Goal: Task Accomplishment & Management: Complete application form

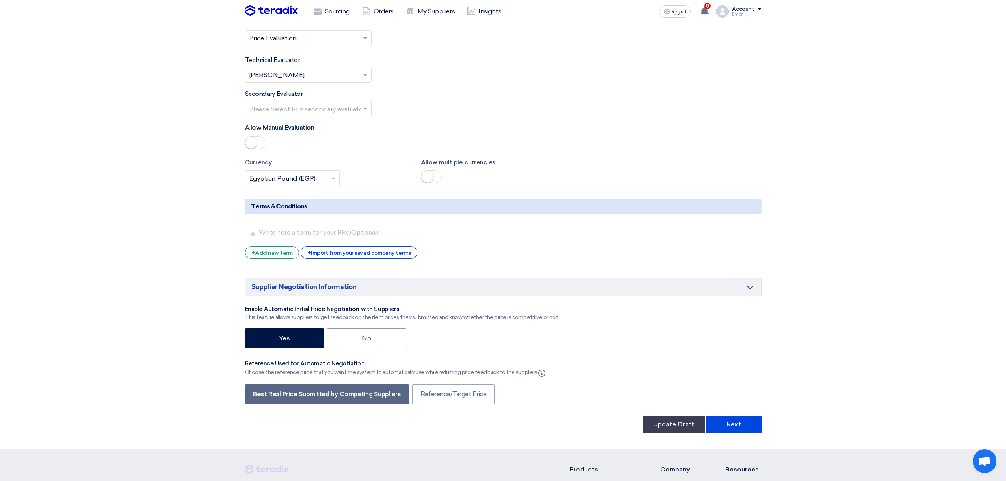
scroll to position [1268, 0]
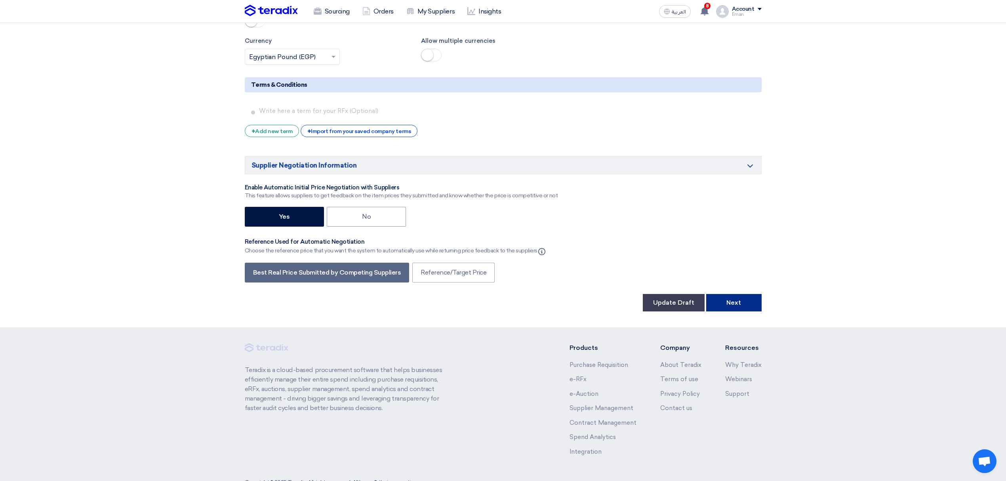
click at [731, 294] on button "Next" at bounding box center [733, 302] width 55 height 17
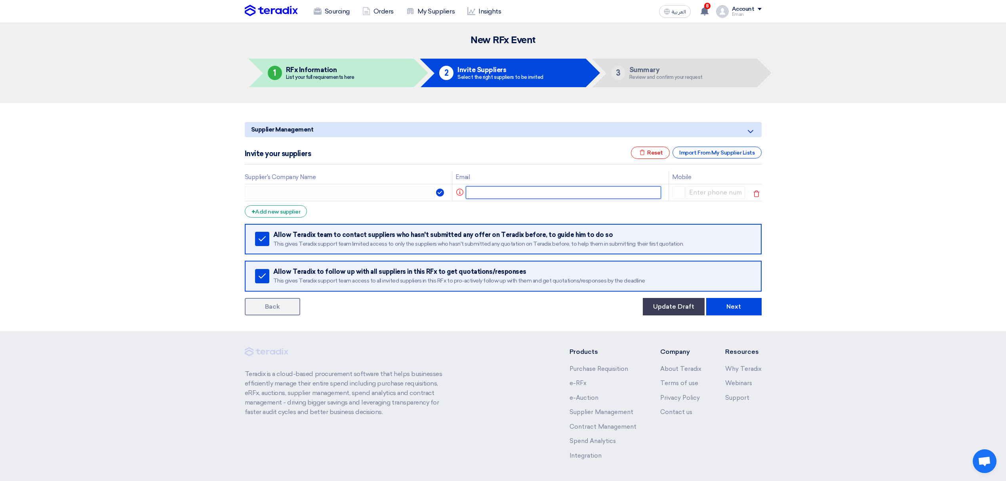
click at [479, 189] on input "text" at bounding box center [563, 192] width 195 height 13
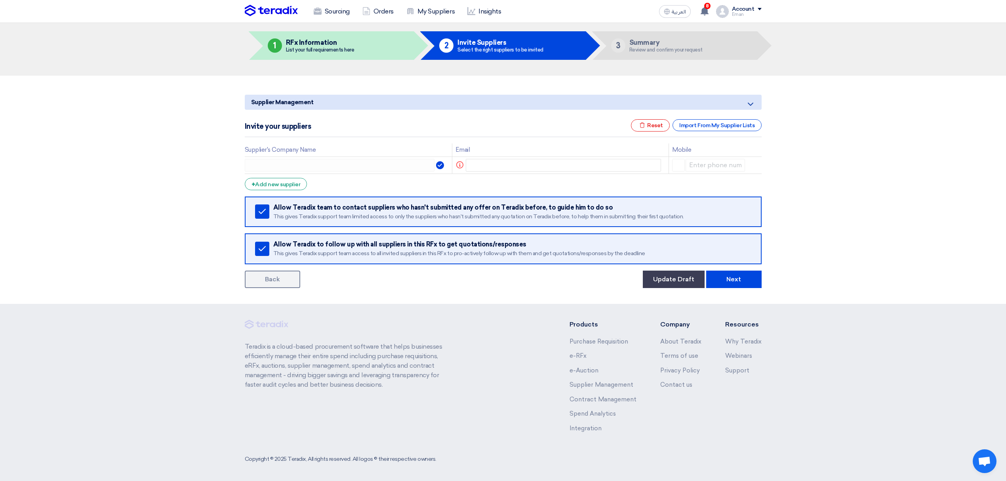
scroll to position [29, 0]
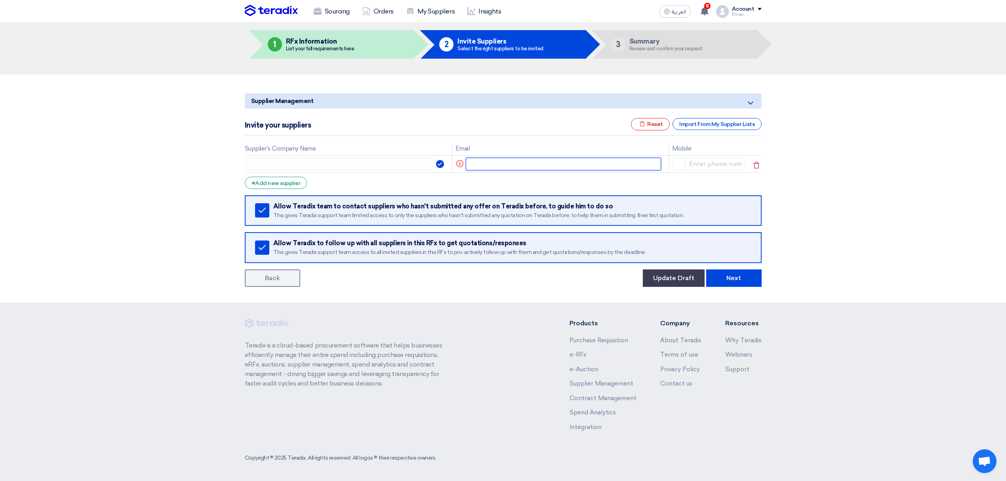
click at [503, 166] on input "text" at bounding box center [563, 164] width 195 height 13
paste input "[PERSON_NAME][EMAIL_ADDRESS][DOMAIN_NAME]"
type input "[PERSON_NAME][EMAIL_ADDRESS][DOMAIN_NAME]"
click at [227, 166] on section "Supplier Management Minimize/Maximize Category Invite your suppliers Excel file…" at bounding box center [503, 188] width 1006 height 228
click at [245, 167] on div "Supplier Management Minimize/Maximize Category Invite your suppliers Excel file…" at bounding box center [503, 188] width 529 height 196
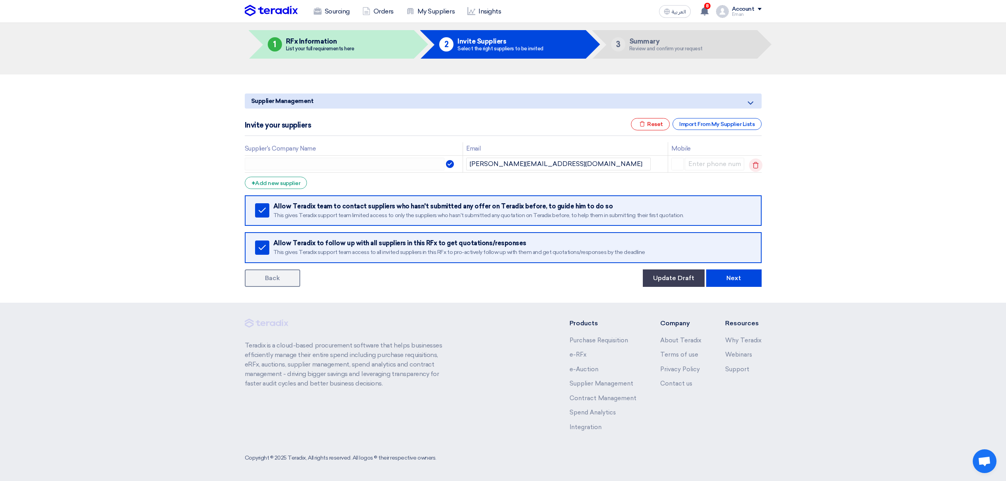
click at [758, 165] on icon at bounding box center [755, 164] width 13 height 13
click at [277, 180] on div "+ Add new supplier" at bounding box center [276, 183] width 63 height 12
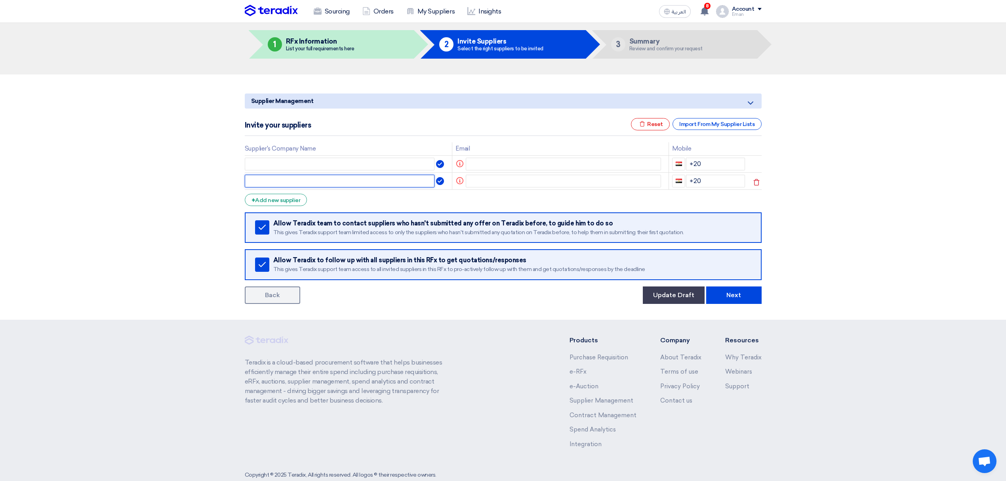
click at [287, 175] on input "text" at bounding box center [340, 181] width 190 height 13
click at [288, 162] on input "text" at bounding box center [340, 164] width 190 height 13
click at [484, 162] on input "text" at bounding box center [563, 164] width 195 height 13
paste input "[PERSON_NAME][EMAIL_ADDRESS][DOMAIN_NAME]"
type input "[PERSON_NAME][EMAIL_ADDRESS][DOMAIN_NAME]"
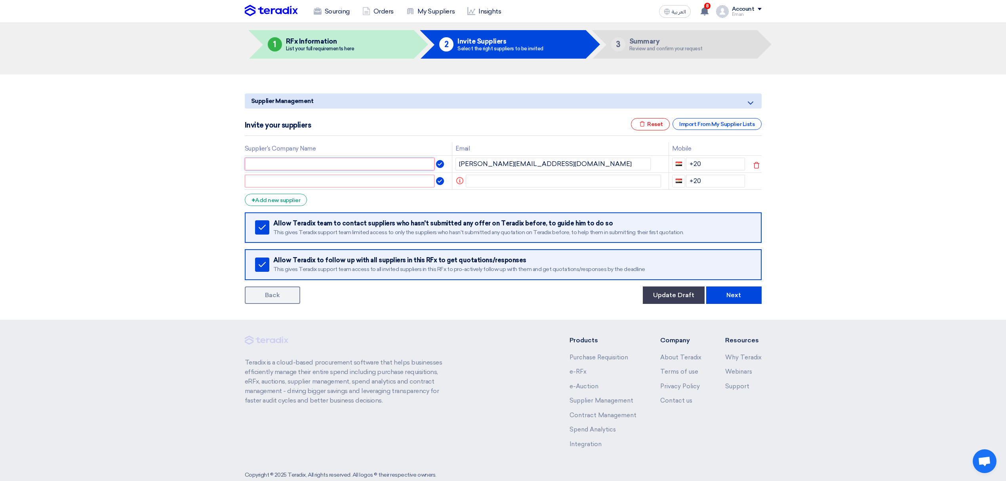
click at [375, 167] on input "text" at bounding box center [340, 164] width 190 height 13
type input "Technopedia"
click at [715, 164] on input "+20" at bounding box center [715, 164] width 59 height 13
drag, startPoint x: 584, startPoint y: 167, endPoint x: 280, endPoint y: 170, distance: 303.1
click at [280, 170] on tr "Technopedia [PERSON_NAME][EMAIL_ADDRESS][DOMAIN_NAME] +20" at bounding box center [503, 163] width 517 height 17
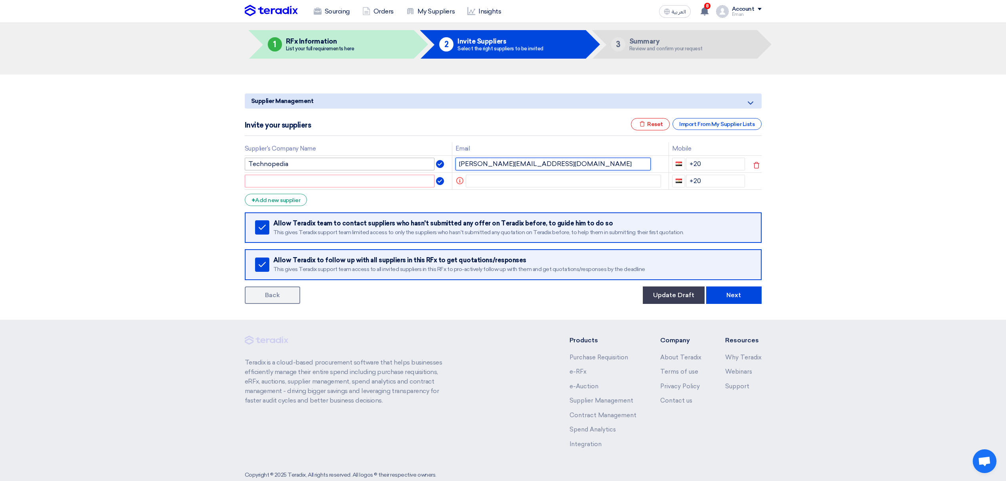
paste input "y.[PERSON_NAME]"
type input "[EMAIL_ADDRESS][PERSON_NAME][DOMAIN_NAME]"
click at [721, 164] on input "+20" at bounding box center [715, 164] width 59 height 13
click at [705, 163] on input "[PHONE_NUMBER]" at bounding box center [715, 164] width 59 height 13
type input "[PHONE_NUMBER]"
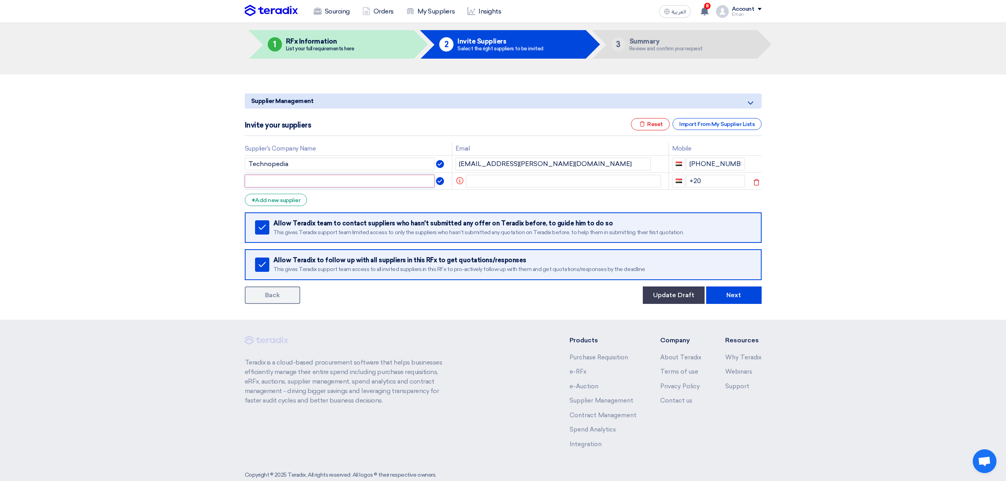
click at [366, 181] on input "text" at bounding box center [340, 181] width 190 height 13
click at [498, 183] on input "text" at bounding box center [563, 181] width 195 height 13
paste input "[EMAIL_ADDRESS][DOMAIN_NAME]"
type input "[EMAIL_ADDRESS][DOMAIN_NAME]"
click at [387, 181] on input "text" at bounding box center [345, 181] width 200 height 13
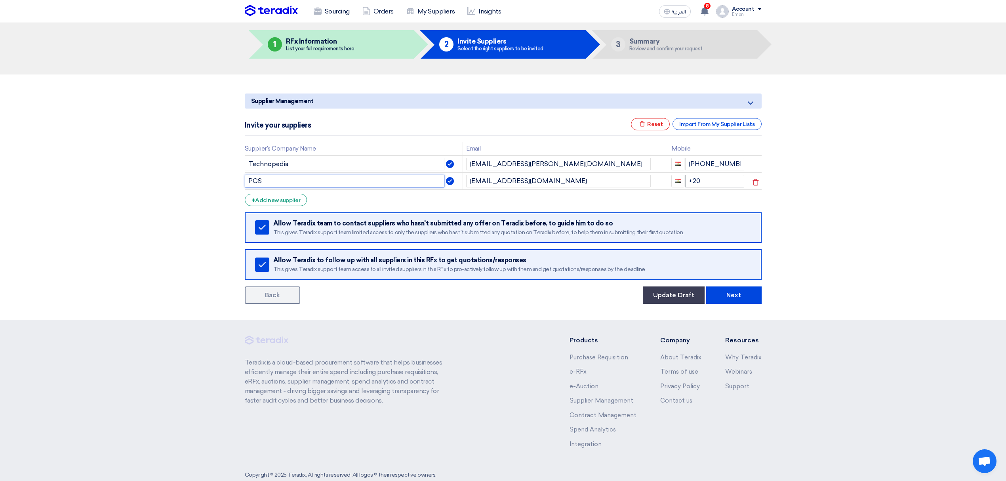
type input "PCS"
click at [718, 183] on input "+20" at bounding box center [714, 181] width 59 height 13
type input "[PHONE_NUMBER]"
click at [269, 198] on div "+ Add new supplier" at bounding box center [276, 200] width 63 height 12
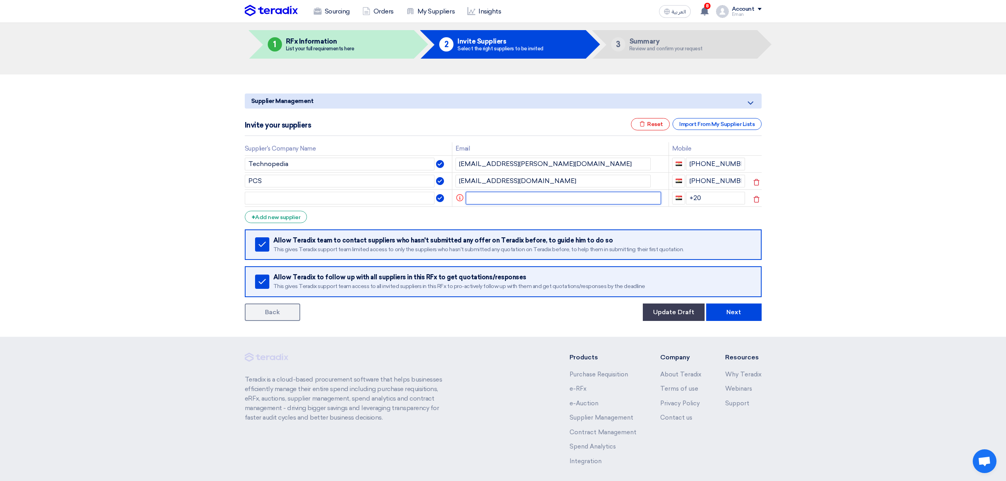
click at [491, 201] on input "text" at bounding box center [563, 198] width 195 height 13
paste input "[EMAIL_ADDRESS][PERSON_NAME][DOMAIN_NAME]"
type input "[EMAIL_ADDRESS][PERSON_NAME][DOMAIN_NAME]"
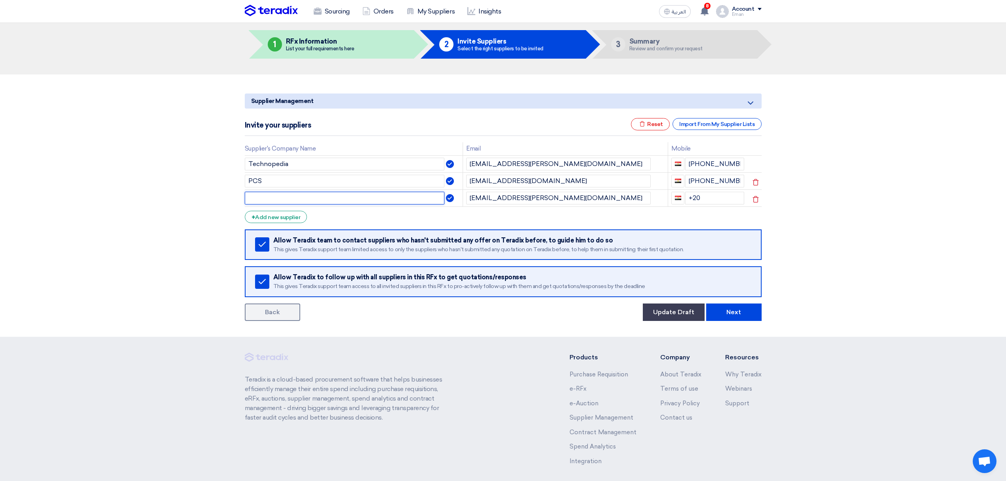
click at [371, 202] on input "text" at bounding box center [345, 198] width 200 height 13
type input "CompuEra"
click at [731, 198] on input "+20" at bounding box center [714, 198] width 59 height 13
click at [273, 223] on div "+ Add new supplier" at bounding box center [276, 217] width 63 height 12
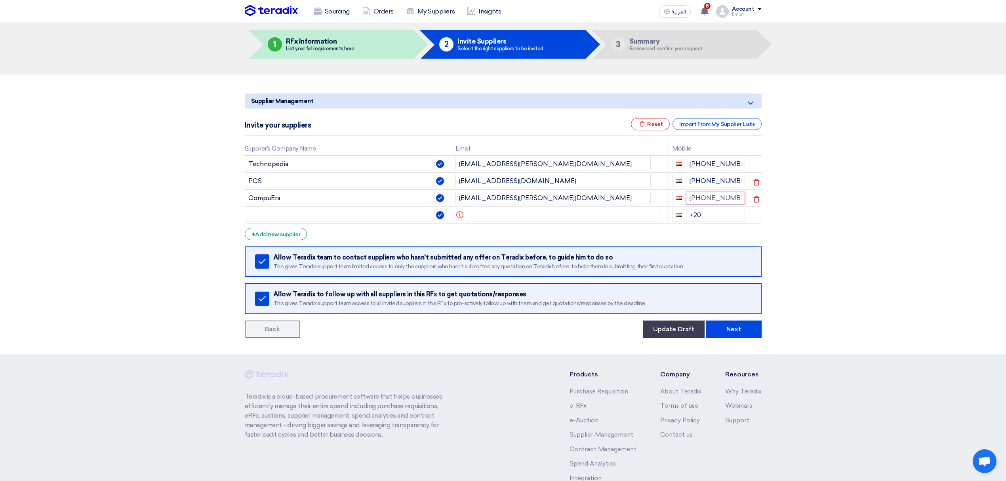
click at [702, 204] on input "[PHONE_NUMBER]" at bounding box center [715, 198] width 59 height 13
click at [704, 204] on input "[PHONE_NUMBER]" at bounding box center [715, 198] width 59 height 13
type input "[PHONE_NUMBER]"
click at [721, 216] on input "+20" at bounding box center [715, 215] width 59 height 13
click at [400, 219] on input "text" at bounding box center [340, 215] width 190 height 13
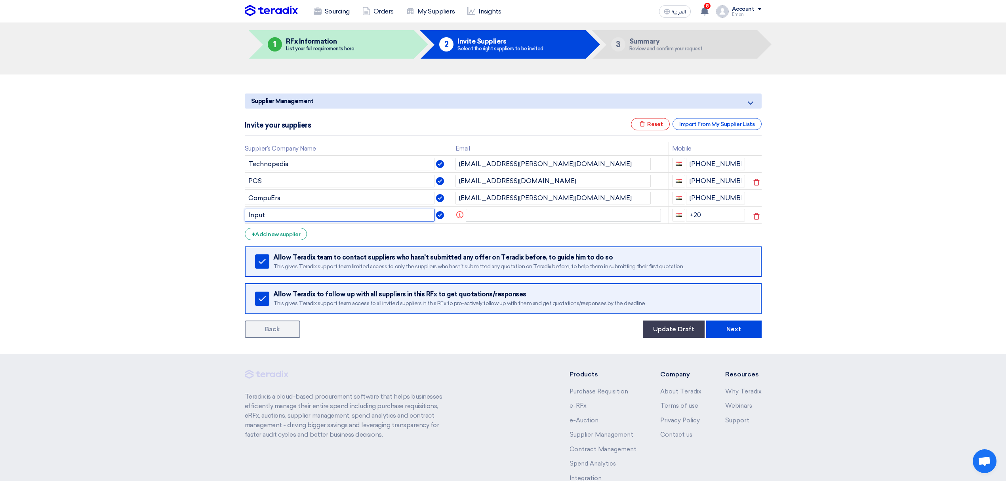
type input "Input"
click at [502, 212] on input "text" at bounding box center [563, 215] width 195 height 13
type input "nadi"
drag, startPoint x: 504, startPoint y: 218, endPoint x: 372, endPoint y: 212, distance: 131.7
click at [383, 213] on tr "Input Info [GEOGRAPHIC_DATA] +20" at bounding box center [503, 214] width 517 height 17
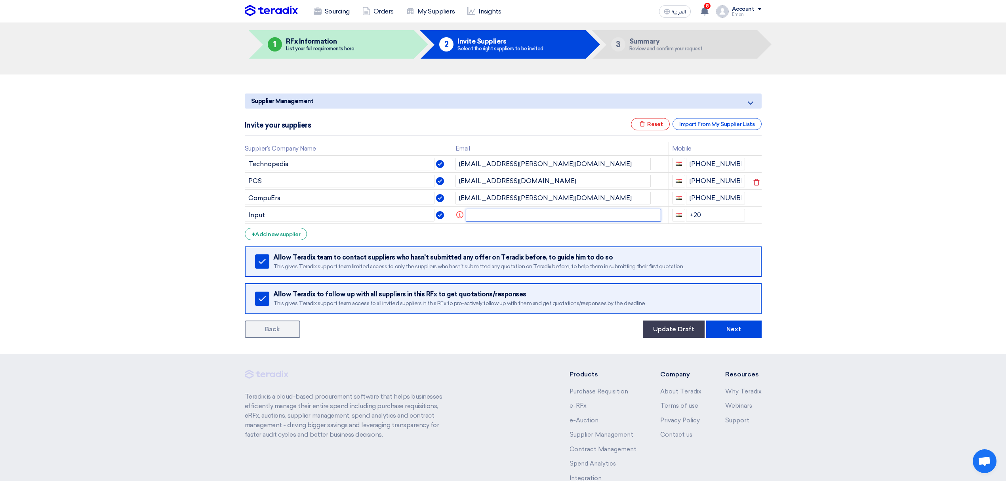
paste input "[PERSON_NAME][EMAIL_ADDRESS][DOMAIN_NAME]"
type input "[PERSON_NAME][EMAIL_ADDRESS][DOMAIN_NAME]"
click at [710, 212] on input "+20" at bounding box center [714, 215] width 59 height 13
type input "[PHONE_NUMBER]"
click at [294, 238] on div "+ Add new supplier" at bounding box center [276, 234] width 63 height 12
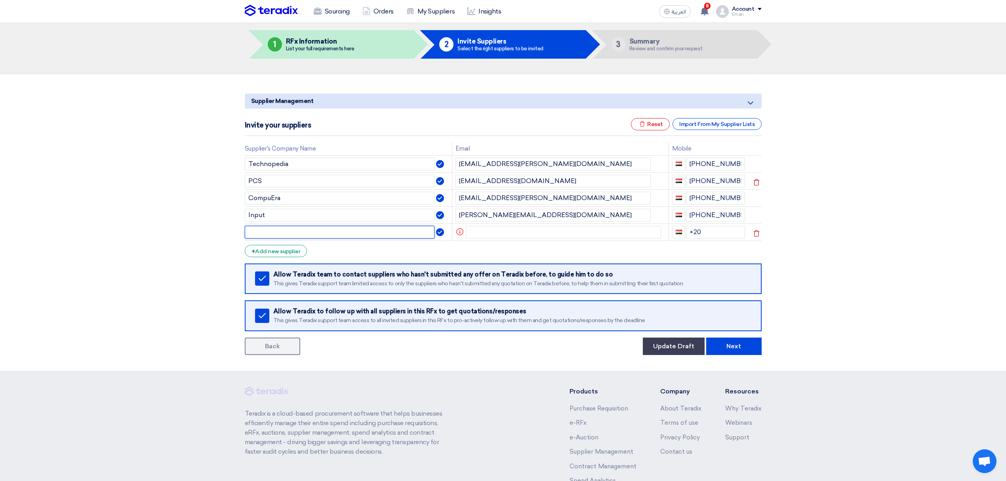
click at [313, 230] on input "text" at bounding box center [340, 232] width 190 height 13
click at [522, 231] on input "text" at bounding box center [563, 232] width 195 height 13
paste input "[PERSON_NAME][EMAIL_ADDRESS][PERSON_NAME][DOMAIN_NAME]"
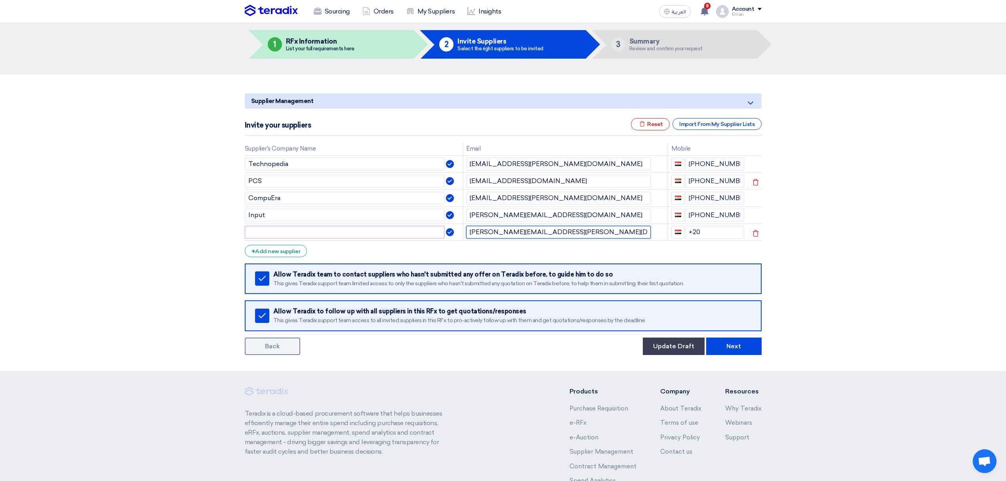
type input "[PERSON_NAME][EMAIL_ADDRESS][PERSON_NAME][DOMAIN_NAME]"
click at [343, 230] on input "text" at bounding box center [345, 232] width 200 height 13
type input "Smart IT"
click at [705, 232] on input "+20" at bounding box center [714, 232] width 59 height 13
click at [269, 249] on div "+ Add new supplier" at bounding box center [276, 251] width 63 height 12
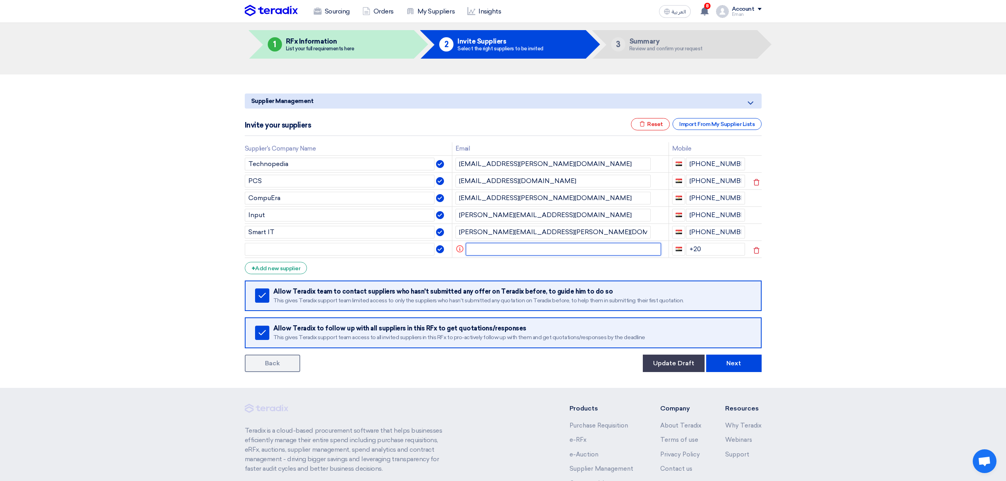
click at [512, 252] on input "text" at bounding box center [563, 249] width 195 height 13
paste input "[EMAIL_ADDRESS][DOMAIN_NAME]"
type input "[EMAIL_ADDRESS][DOMAIN_NAME]"
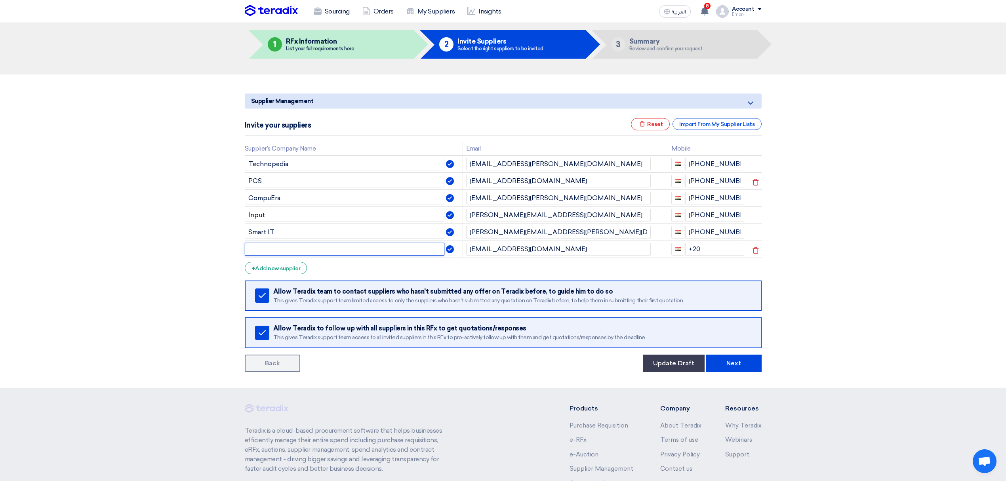
click at [398, 250] on input "text" at bounding box center [345, 249] width 200 height 13
type input "Focus IT"
click at [717, 252] on input "+20" at bounding box center [714, 249] width 59 height 13
type input "[PHONE_NUMBER]"
click at [258, 267] on div "+ Add new supplier" at bounding box center [276, 268] width 63 height 12
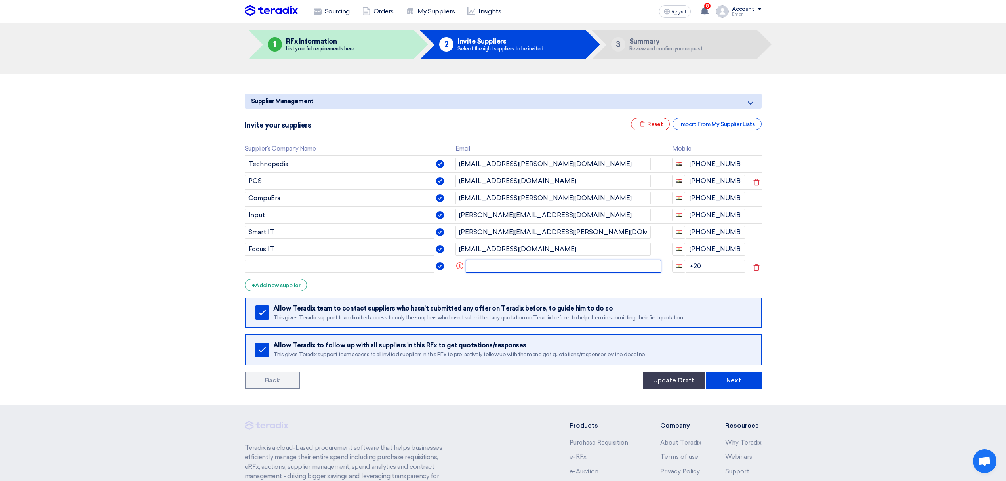
click at [490, 262] on input "text" at bounding box center [563, 266] width 195 height 13
paste input "[EMAIL_ADDRESS][DOMAIN_NAME]"
type input "[EMAIL_ADDRESS][DOMAIN_NAME]"
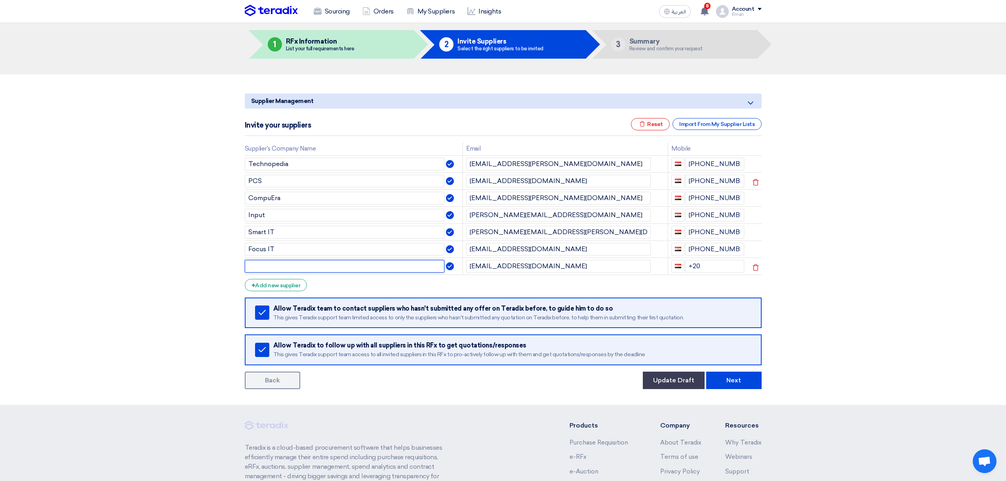
click at [393, 267] on input "text" at bounding box center [345, 266] width 200 height 13
type input "City Technology"
click at [720, 265] on input "+20" at bounding box center [714, 266] width 59 height 13
type input "[PHONE_NUMBER]"
click at [294, 287] on div "+ Add new supplier" at bounding box center [276, 285] width 63 height 12
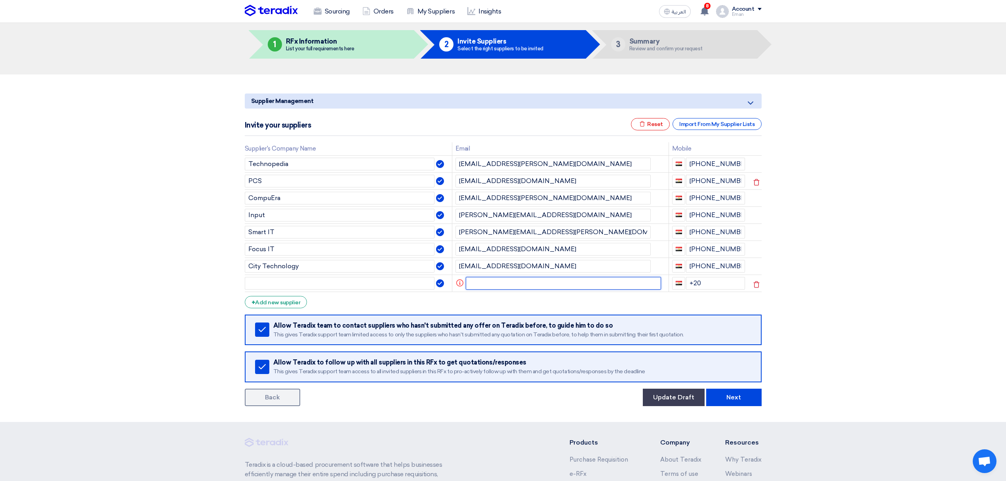
click at [565, 284] on input "text" at bounding box center [563, 283] width 195 height 13
paste input "[PERSON_NAME][EMAIL_ADDRESS][PERSON_NAME][DOMAIN_NAME]"
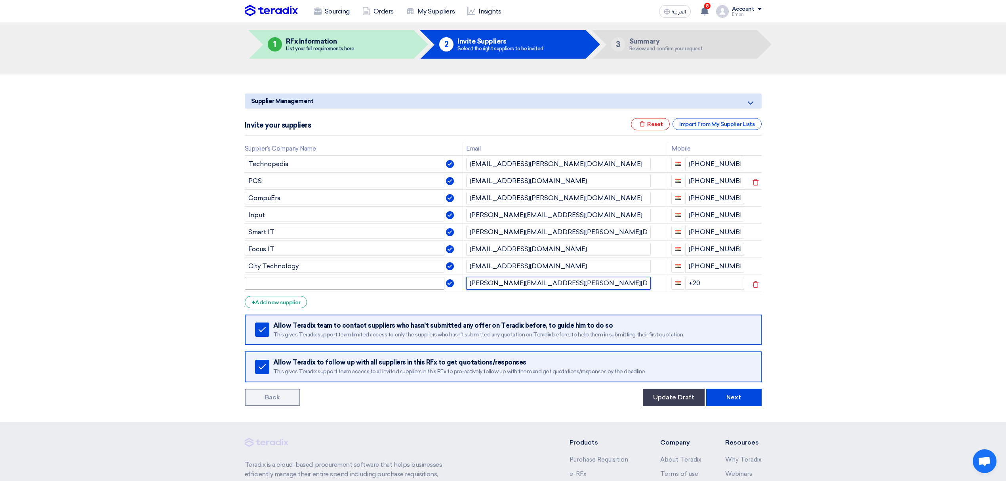
type input "[PERSON_NAME][EMAIL_ADDRESS][PERSON_NAME][DOMAIN_NAME]"
drag, startPoint x: 397, startPoint y: 286, endPoint x: 395, endPoint y: 279, distance: 6.5
click at [397, 286] on input "text" at bounding box center [345, 283] width 200 height 13
type input "SB Technology"
click at [715, 278] on input "+20" at bounding box center [714, 283] width 59 height 13
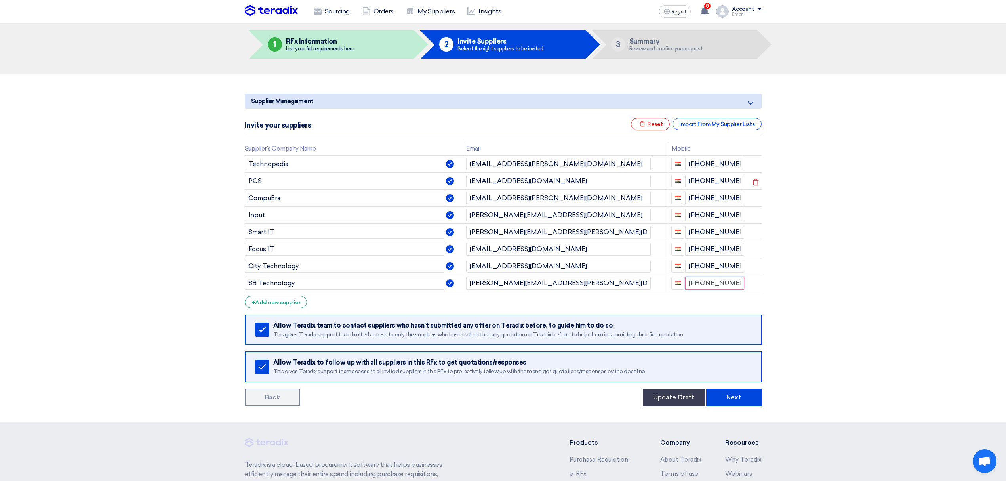
type input "[PHONE_NUMBER]"
click at [253, 300] on span "+" at bounding box center [254, 303] width 4 height 8
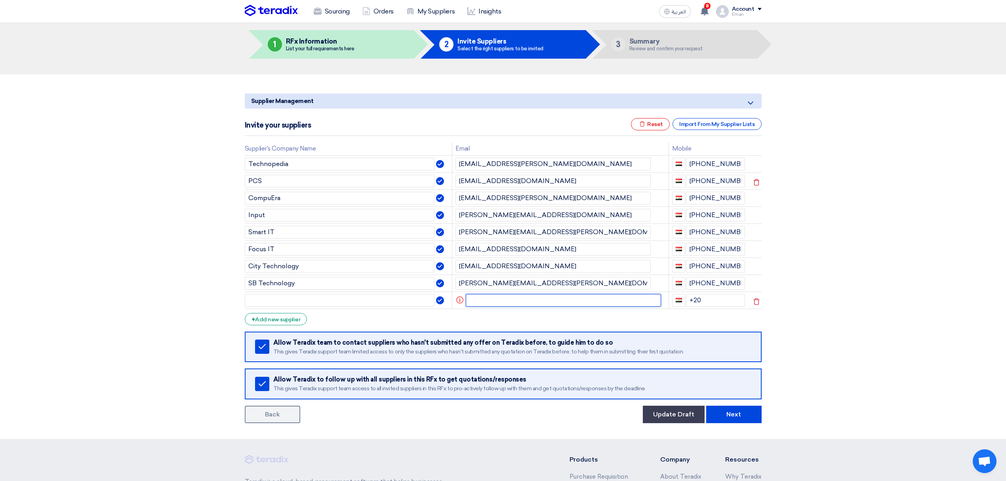
click at [499, 303] on input "text" at bounding box center [563, 300] width 195 height 13
paste input "[EMAIL_ADDRESS][DOMAIN_NAME]"
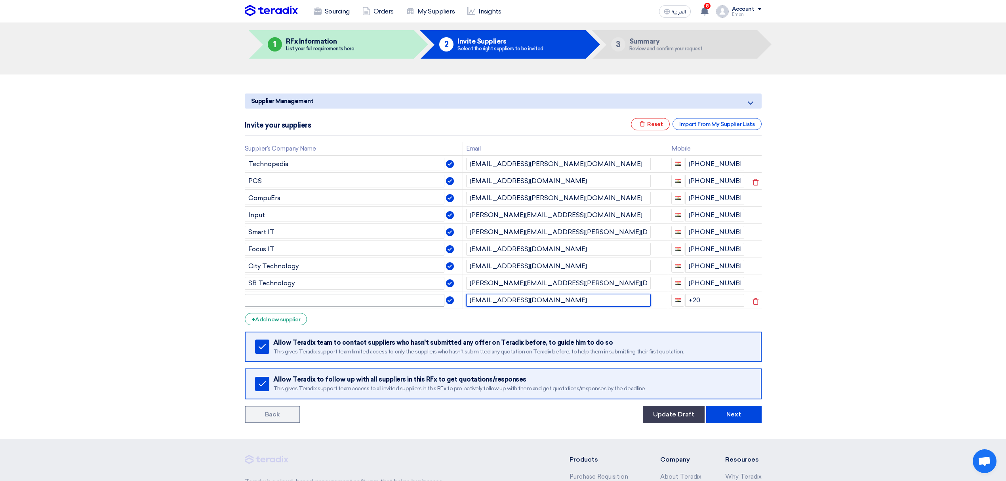
type input "[EMAIL_ADDRESS][DOMAIN_NAME]"
click at [387, 301] on input "text" at bounding box center [345, 300] width 200 height 13
type input "One Thing"
click at [709, 300] on input "+20" at bounding box center [714, 300] width 59 height 13
type input "[PHONE_NUMBER]"
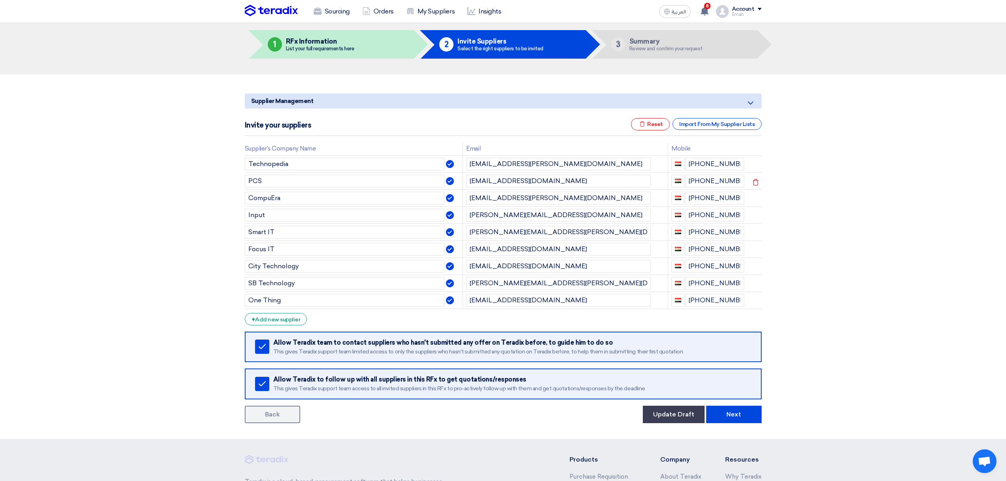
click at [173, 316] on section "Supplier Management Minimize/Maximize Category Invite your suppliers Excel file…" at bounding box center [503, 256] width 1006 height 364
click at [741, 419] on button "Next" at bounding box center [733, 414] width 55 height 17
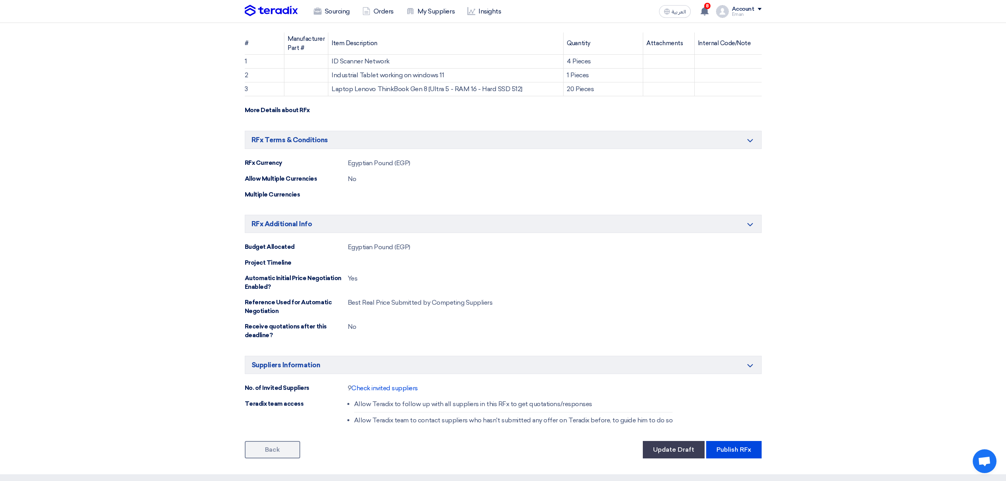
scroll to position [211, 0]
click at [720, 447] on button "Publish RFx" at bounding box center [733, 448] width 55 height 17
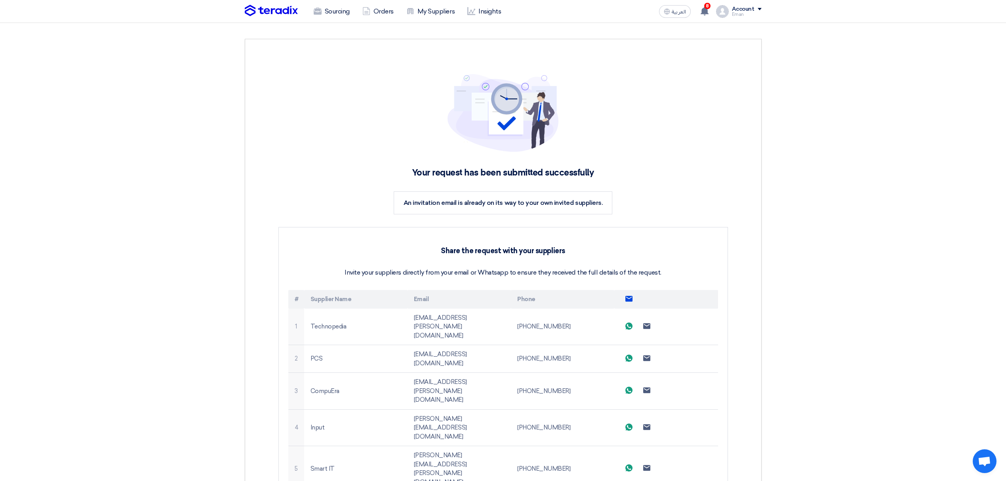
click at [270, 11] on img at bounding box center [271, 11] width 53 height 12
